Goal: Information Seeking & Learning: Learn about a topic

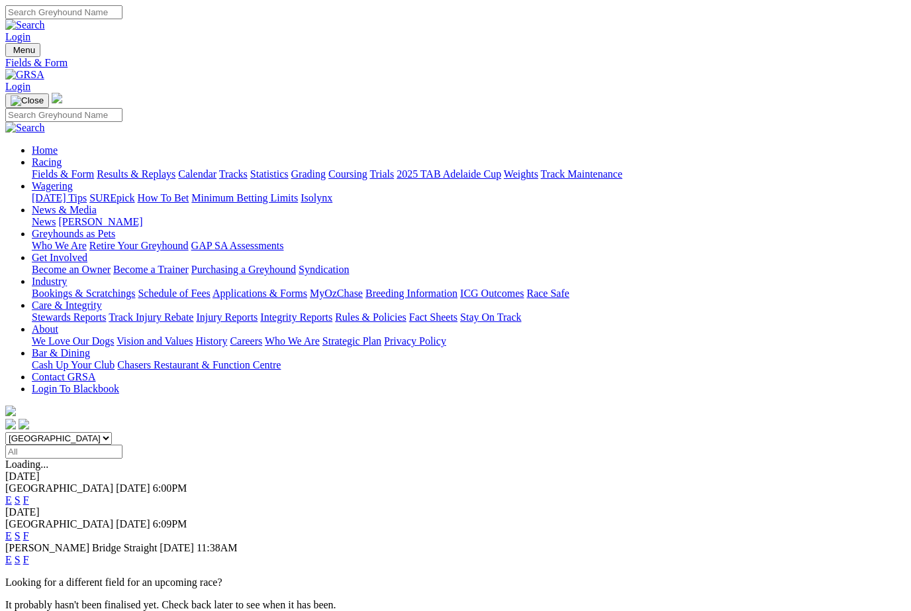
click at [29, 494] on link "F" at bounding box center [26, 499] width 6 height 11
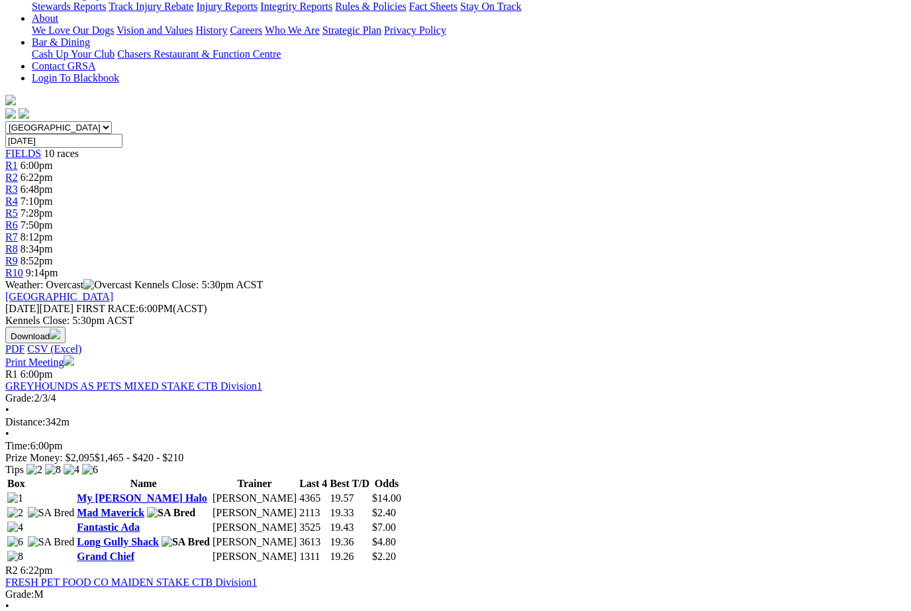
scroll to position [309, 0]
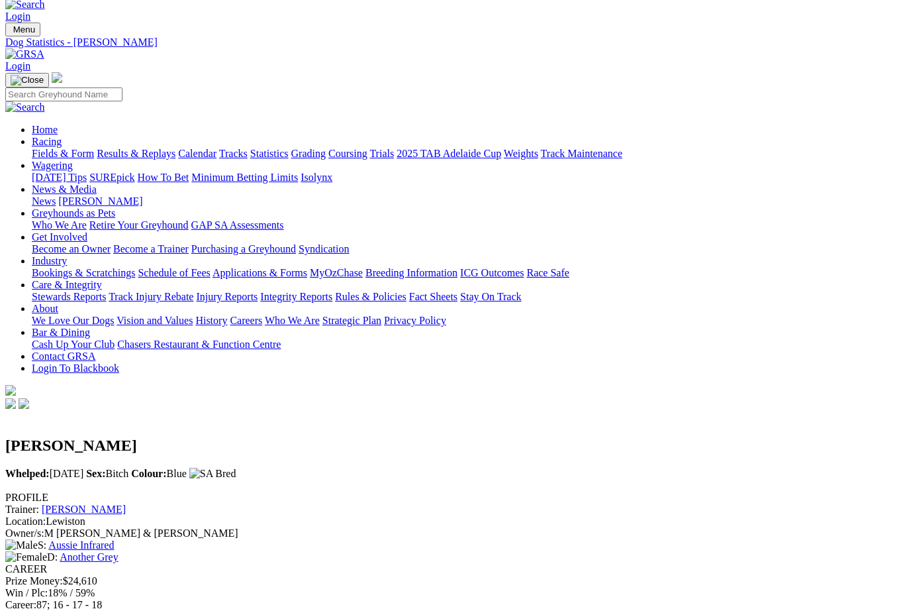
scroll to position [20, 0]
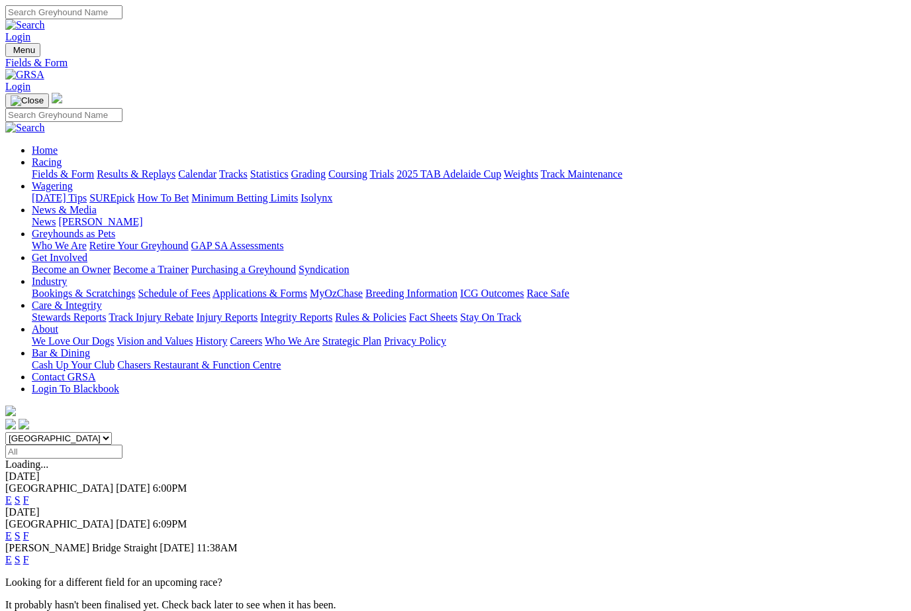
click at [29, 530] on link "F" at bounding box center [26, 535] width 6 height 11
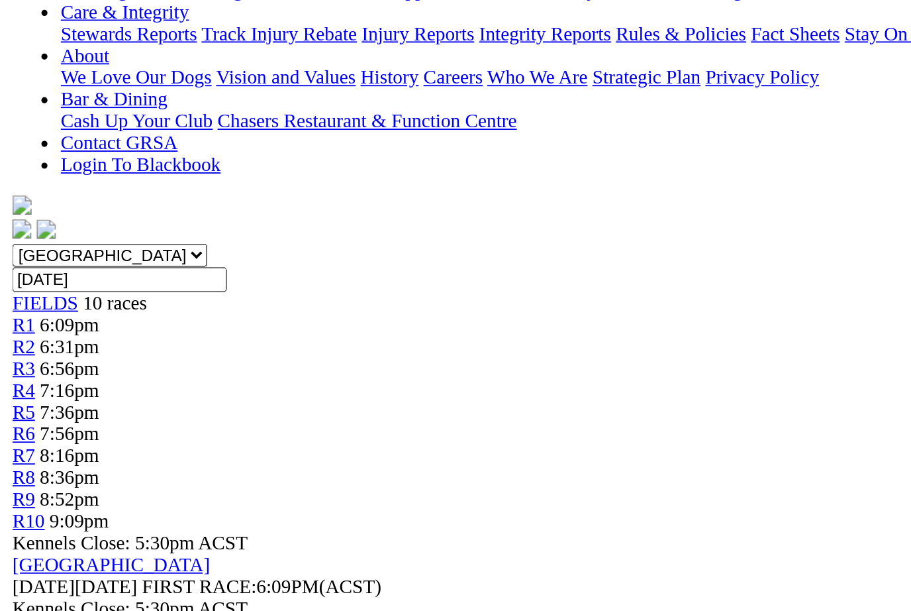
scroll to position [47, 0]
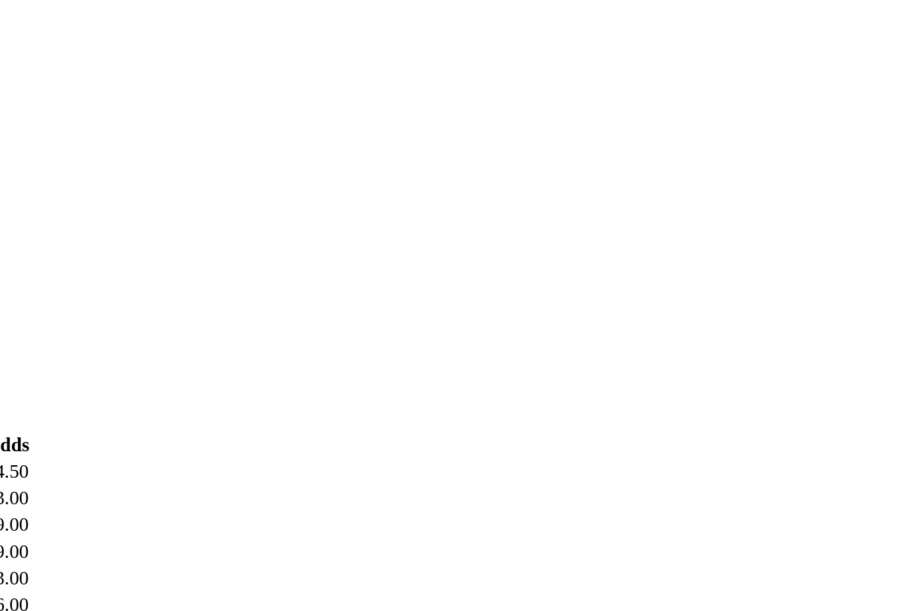
scroll to position [1197, 1]
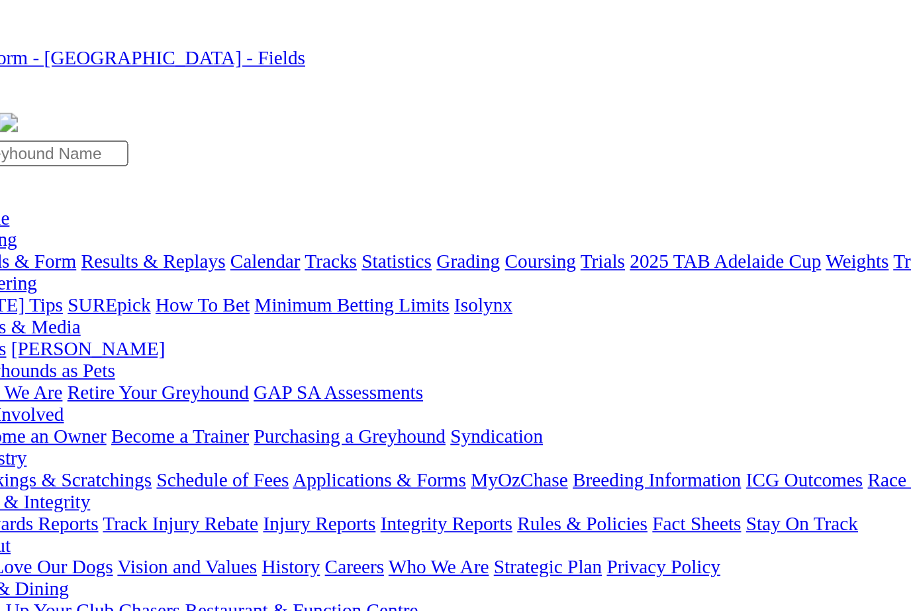
scroll to position [0, 0]
